Goal: Check status: Check status

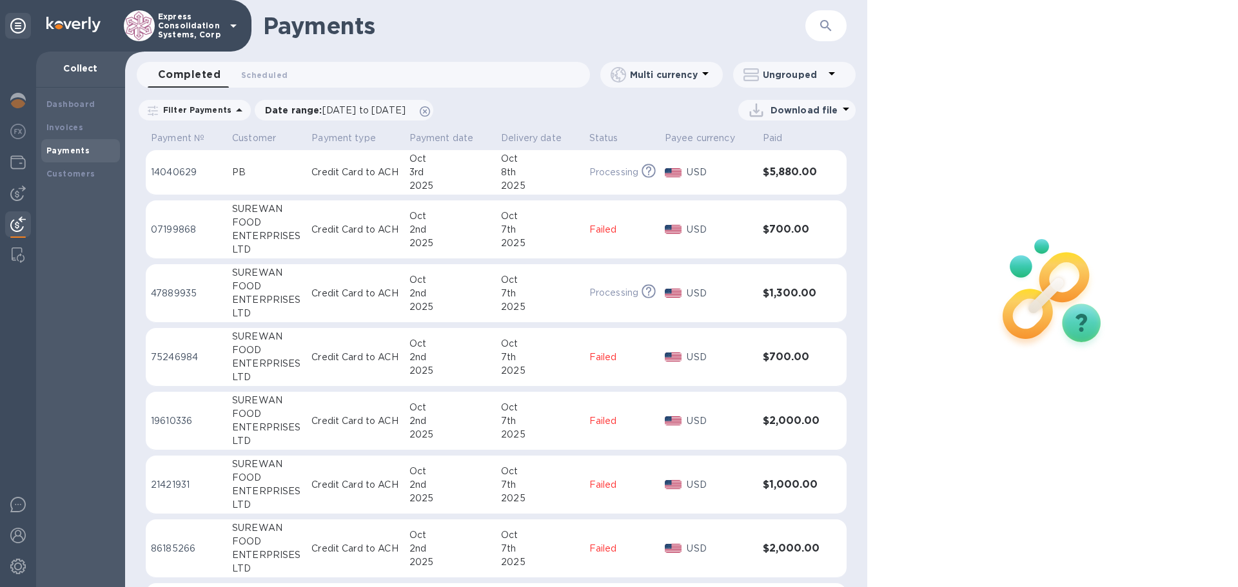
click at [264, 170] on div "PB" at bounding box center [266, 173] width 69 height 14
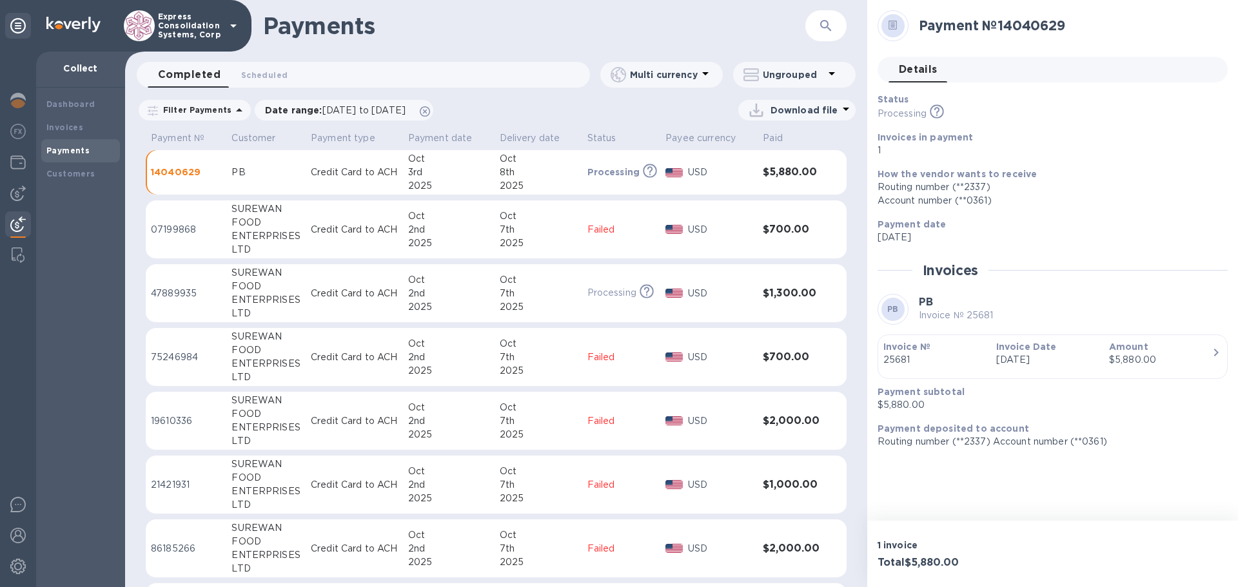
click at [181, 172] on p "14040629" at bounding box center [186, 172] width 70 height 13
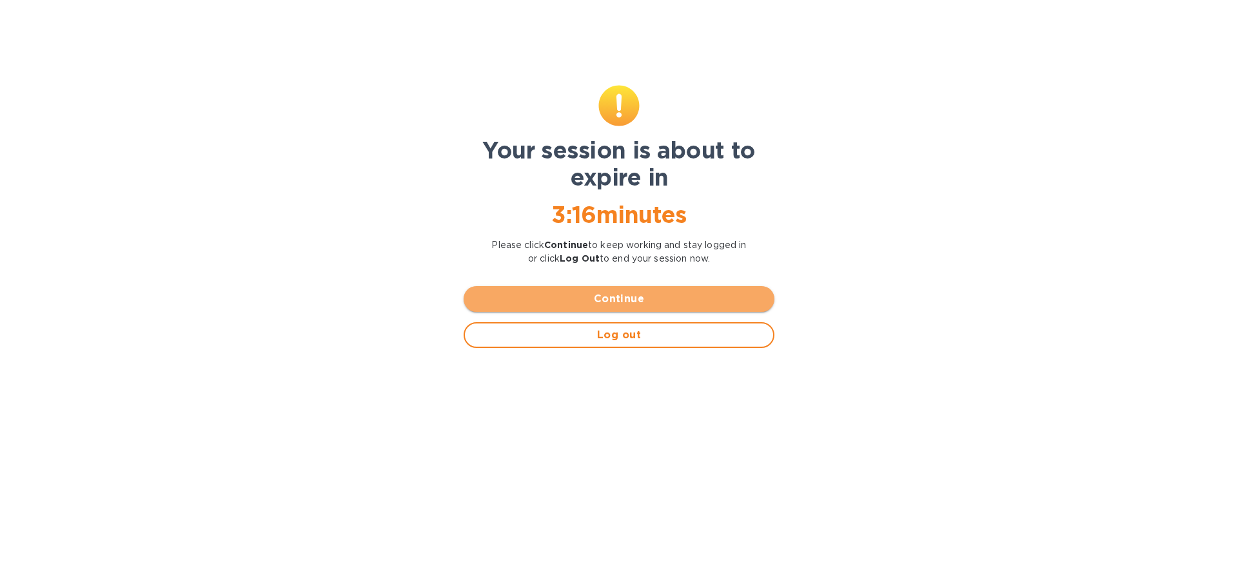
click at [644, 304] on span "Continue" at bounding box center [619, 298] width 290 height 15
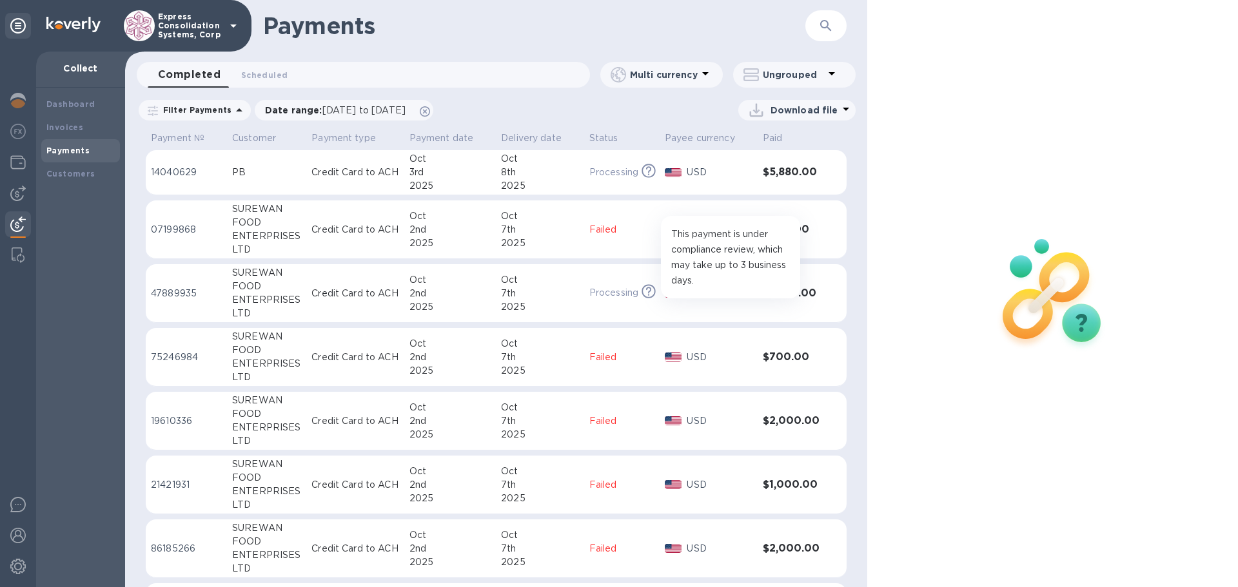
click at [647, 290] on icon at bounding box center [648, 291] width 5 height 6
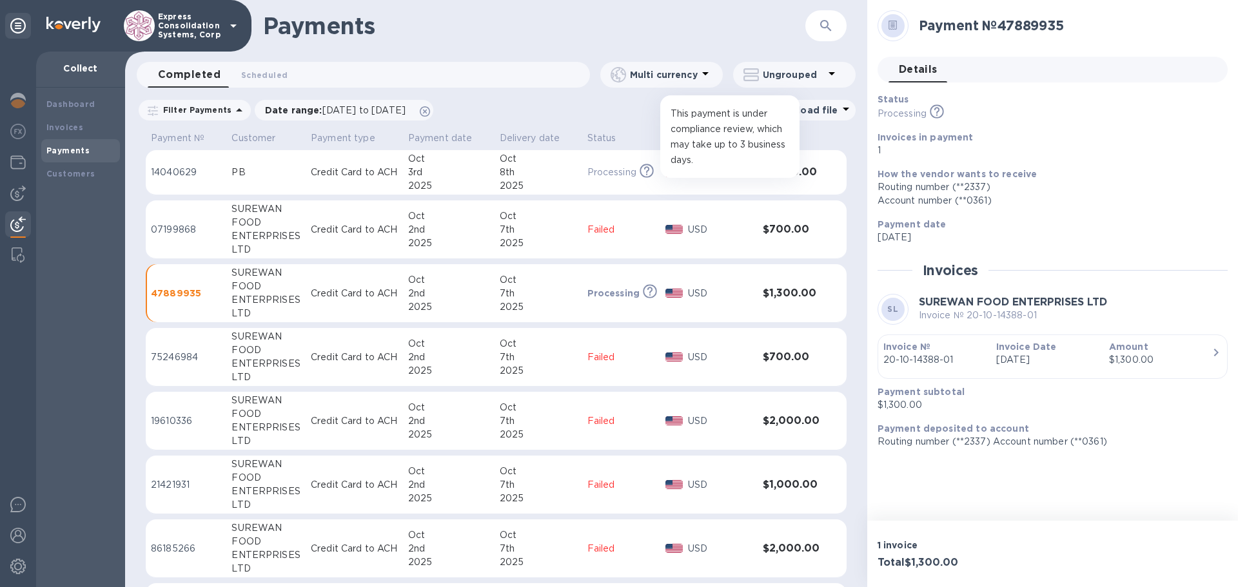
click at [649, 170] on icon at bounding box center [647, 171] width 14 height 14
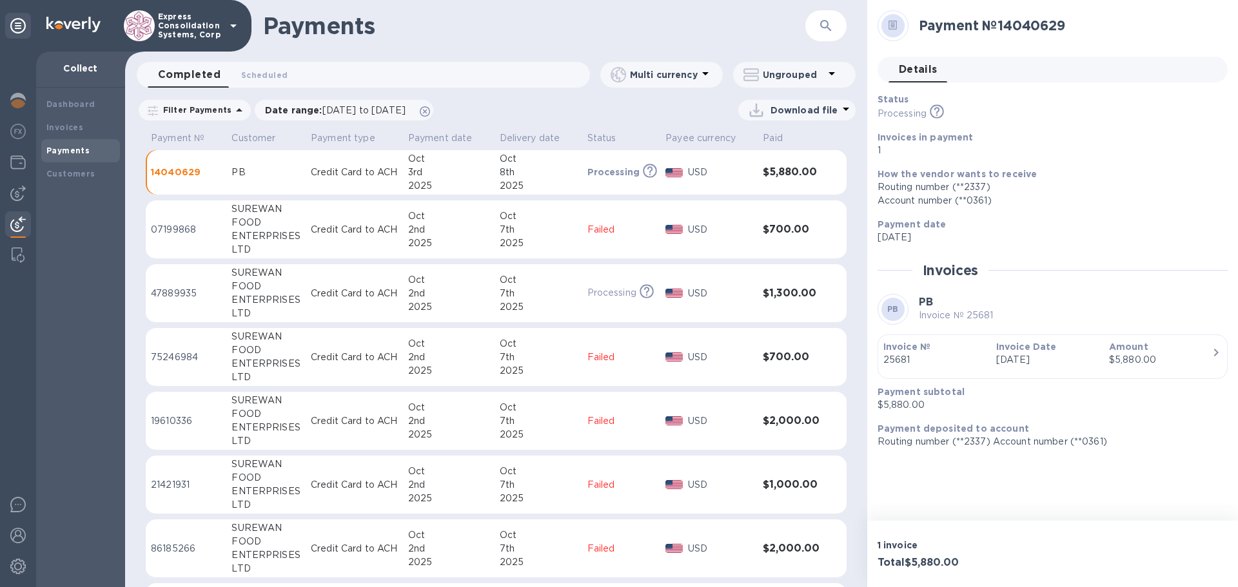
click at [587, 295] on p "Processing" at bounding box center [611, 293] width 49 height 14
click at [605, 174] on p "Processing" at bounding box center [611, 173] width 49 height 14
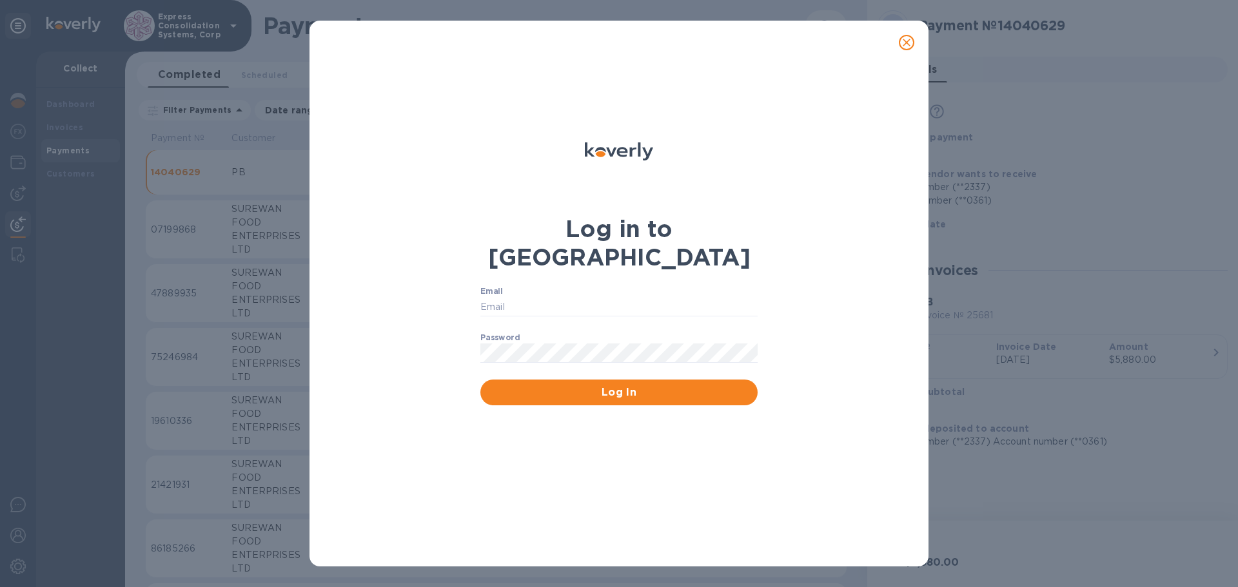
type input "[EMAIL_ADDRESS][DOMAIN_NAME]"
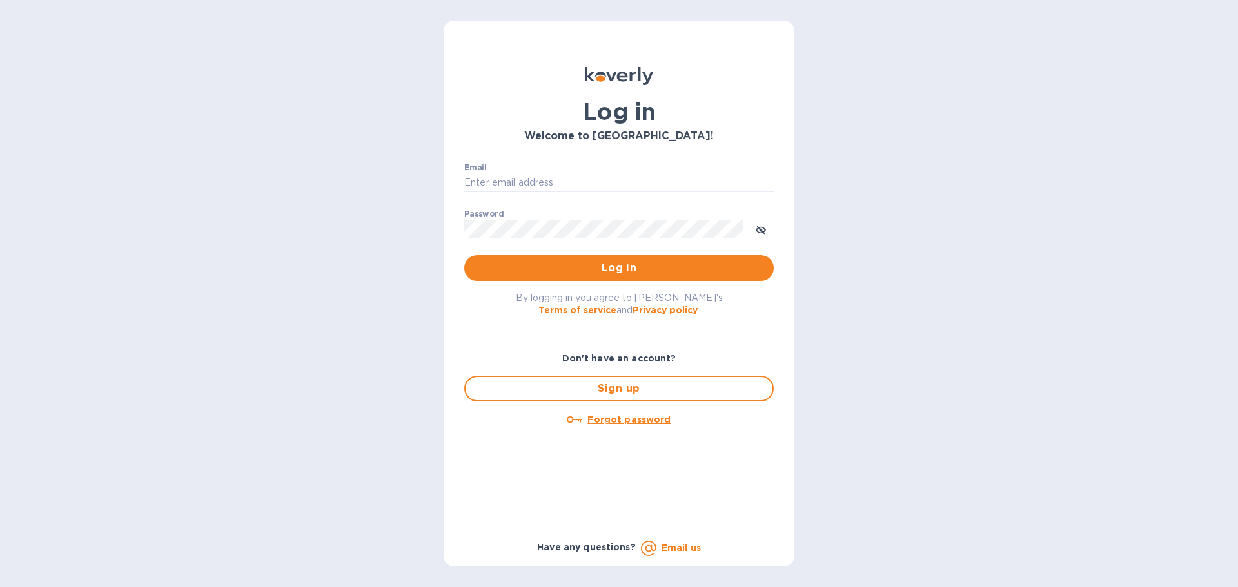
type input "[EMAIL_ADDRESS][DOMAIN_NAME]"
